Goal: Task Accomplishment & Management: Manage account settings

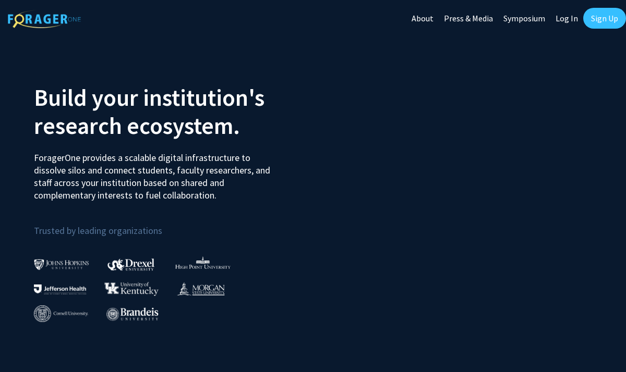
click at [565, 19] on link "Log In" at bounding box center [566, 18] width 33 height 36
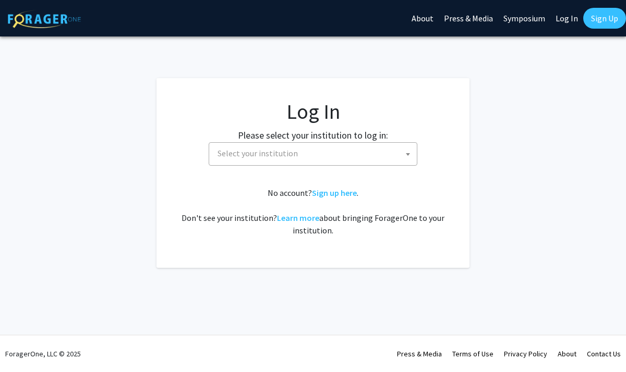
click at [267, 158] on span "Select your institution" at bounding box center [257, 153] width 80 height 10
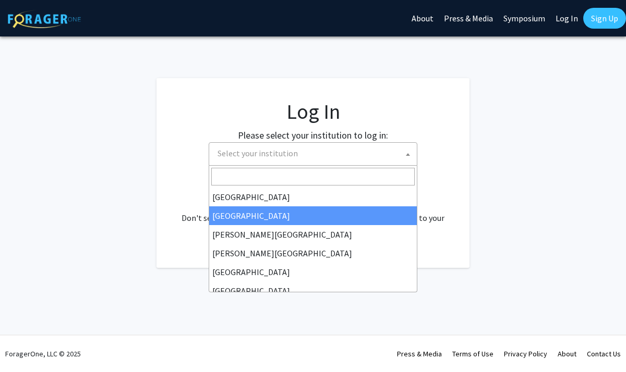
scroll to position [365, 0]
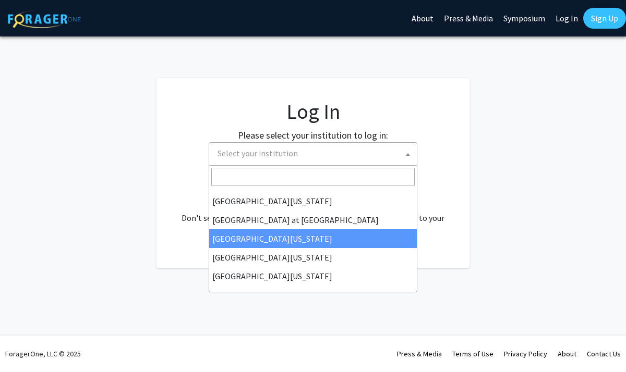
select select "13"
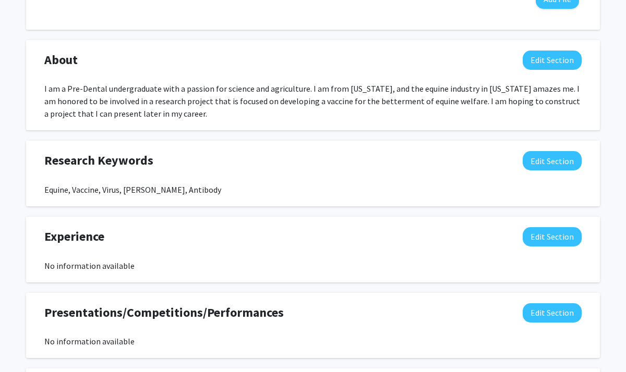
scroll to position [519, 0]
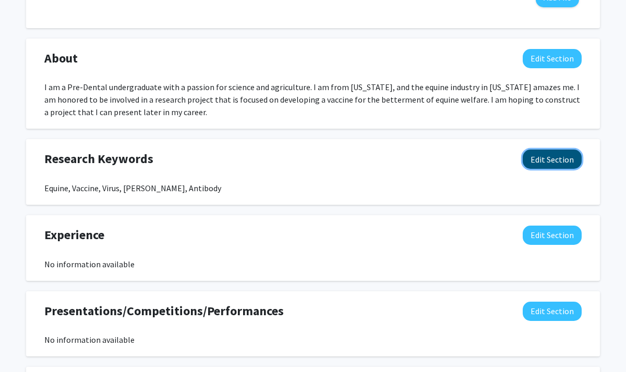
click at [555, 151] on button "Edit Section" at bounding box center [551, 159] width 59 height 19
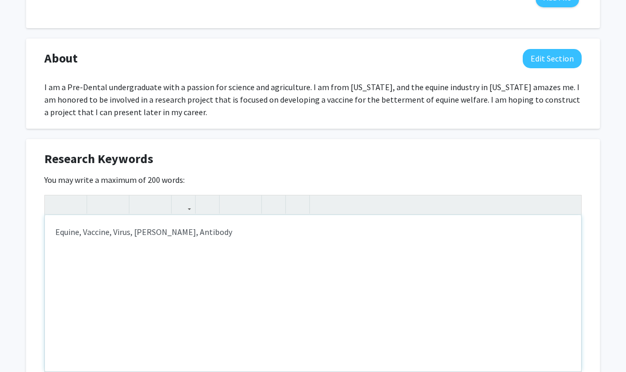
click at [275, 232] on div "Equine, Vaccine, Virus, Mares, Antibody" at bounding box center [313, 293] width 536 height 156
click at [155, 233] on div "Equine, Vaccine, Virus, Mares, Antibody, Immunology, Rotavirus" at bounding box center [313, 293] width 536 height 156
type textarea "Equine, Vaccine, Virus, Mare, Foal, Antibody, Immunology, Rotavirus"
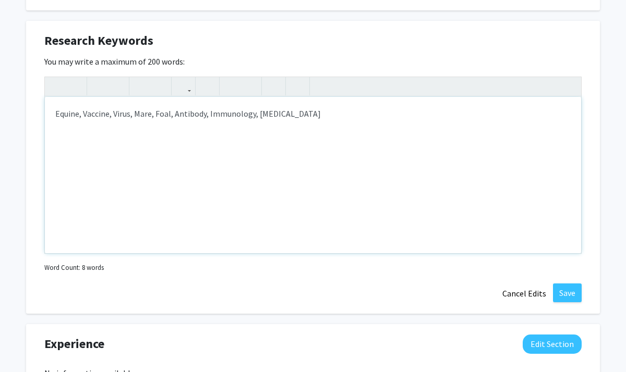
scroll to position [645, 0]
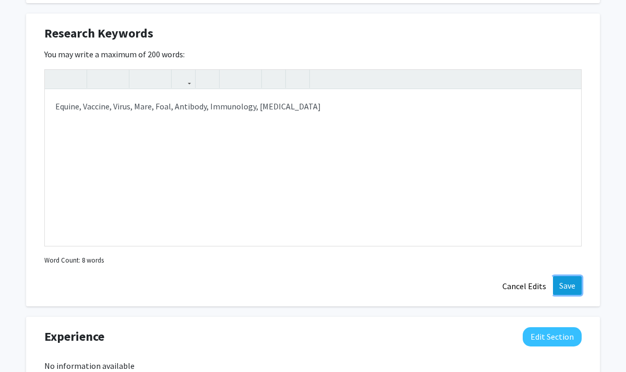
click at [571, 282] on button "Save" at bounding box center [567, 285] width 29 height 19
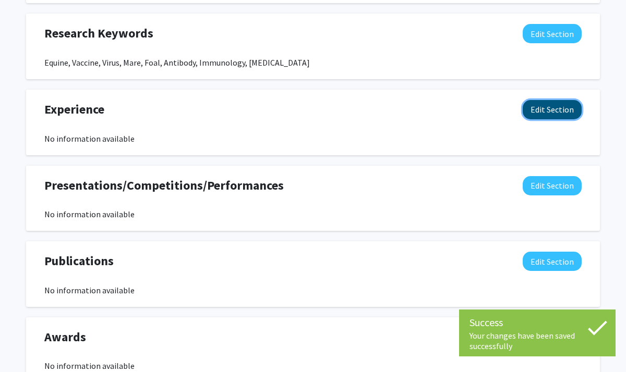
click at [550, 108] on button "Edit Section" at bounding box center [551, 109] width 59 height 19
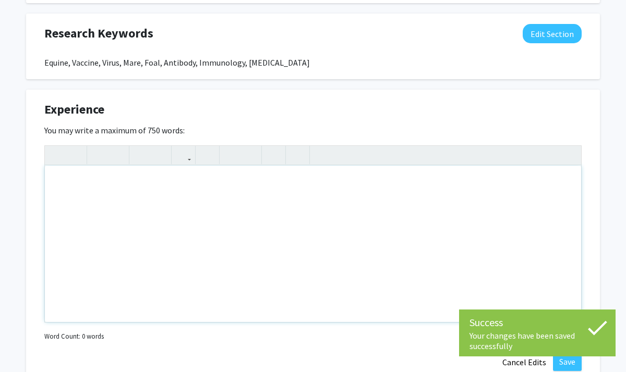
click at [253, 204] on div "Note to users with screen readers: Please deactivate our accessibility plugin f…" at bounding box center [313, 244] width 536 height 156
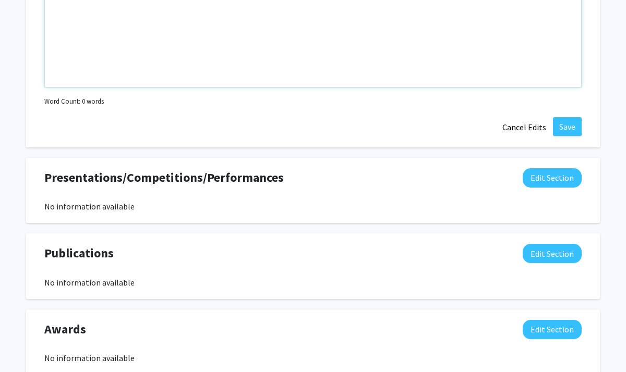
scroll to position [884, 0]
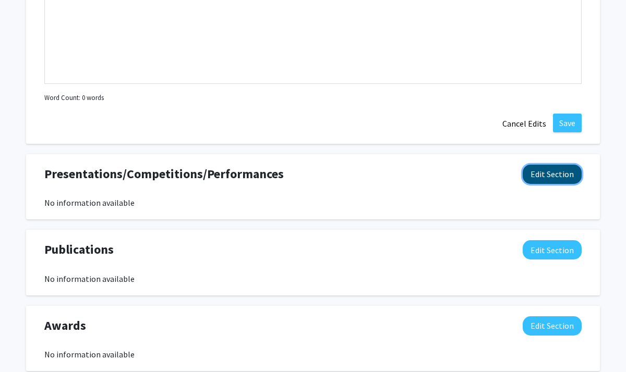
click at [559, 182] on button "Edit Section" at bounding box center [551, 174] width 59 height 19
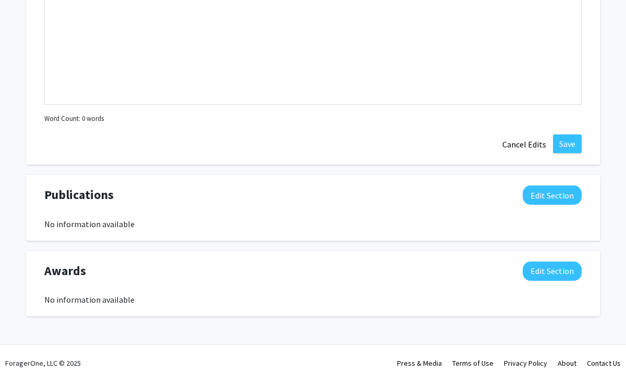
scroll to position [1175, 0]
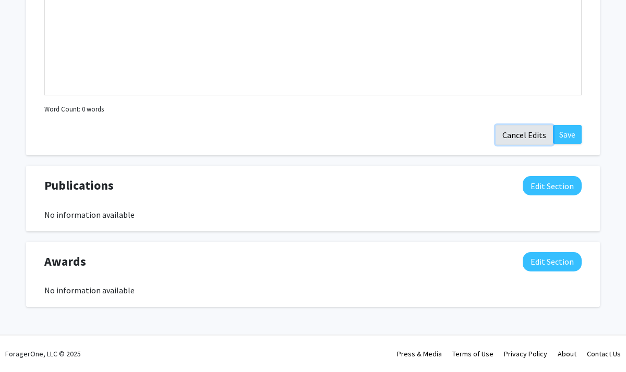
click at [515, 137] on button "Cancel Edits" at bounding box center [523, 135] width 57 height 20
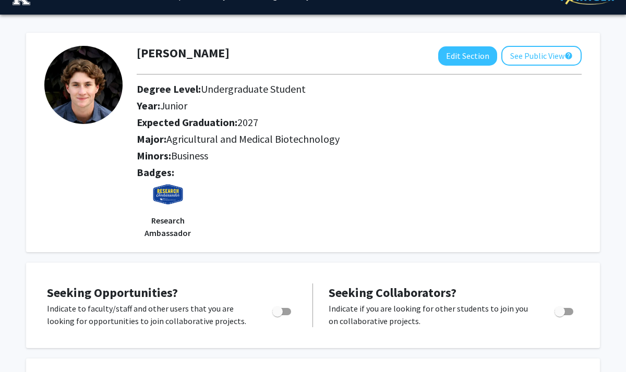
scroll to position [21, 0]
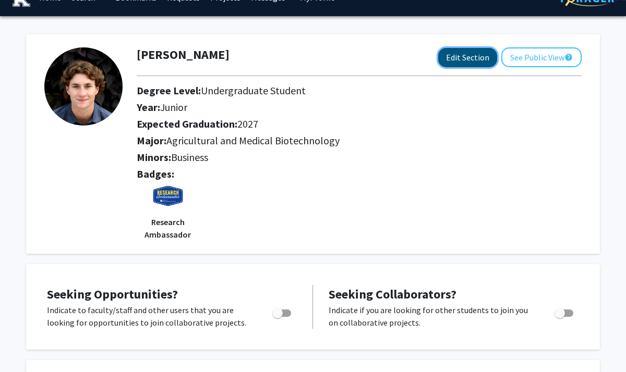
click at [468, 53] on button "Edit Section" at bounding box center [467, 57] width 59 height 19
select select "junior"
select select "2027"
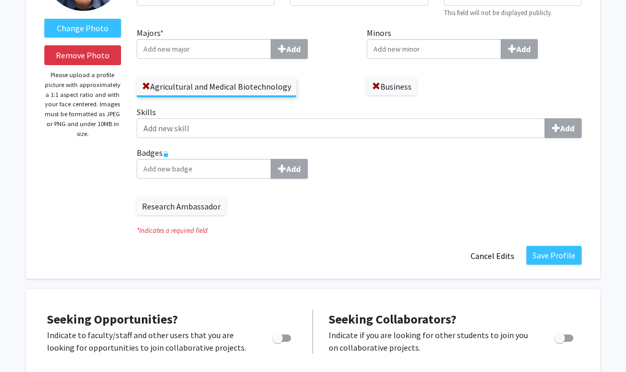
scroll to position [143, 0]
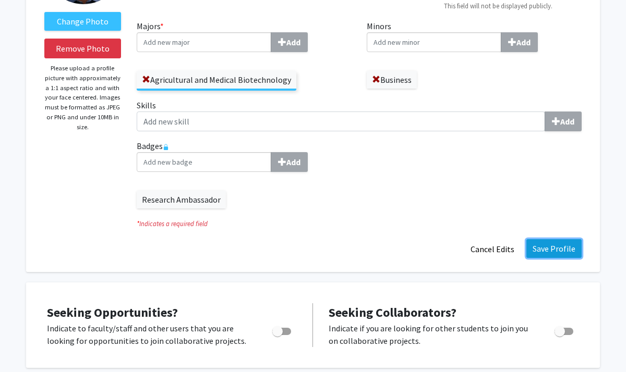
click at [553, 249] on button "Save Profile" at bounding box center [553, 248] width 55 height 19
